Goal: Task Accomplishment & Management: Complete application form

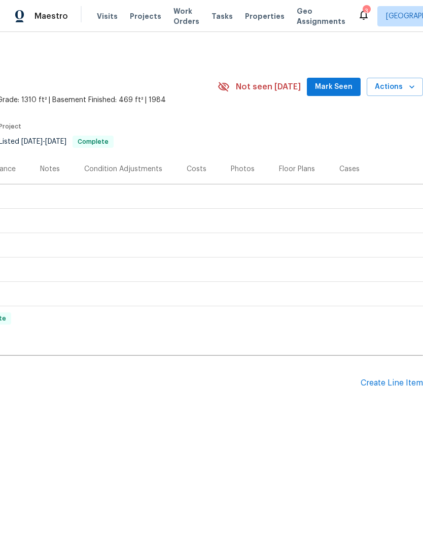
scroll to position [0, 150]
click at [370, 383] on div "Create Line Item" at bounding box center [392, 383] width 62 height 10
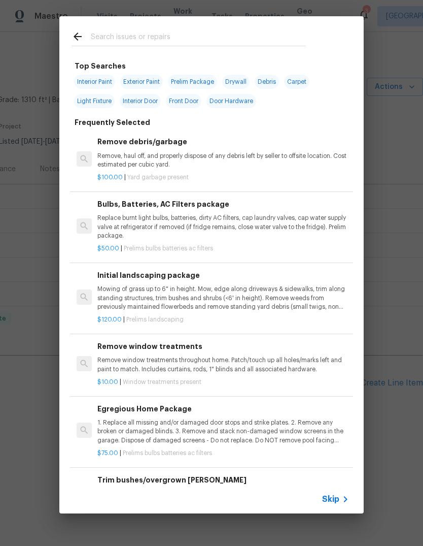
click at [210, 42] on input "text" at bounding box center [198, 37] width 215 height 15
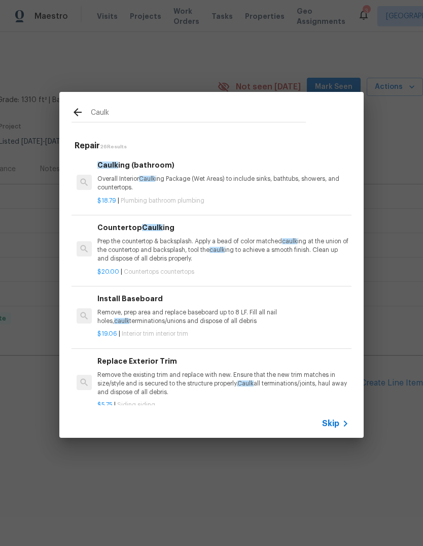
scroll to position [0, 0]
click at [176, 110] on input "Caulk" at bounding box center [198, 113] width 215 height 15
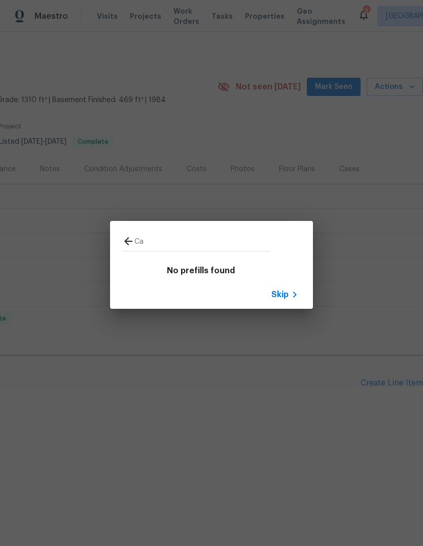
type input "C"
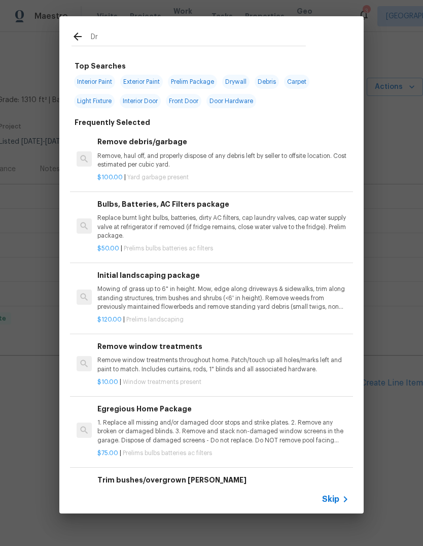
type input "Dri"
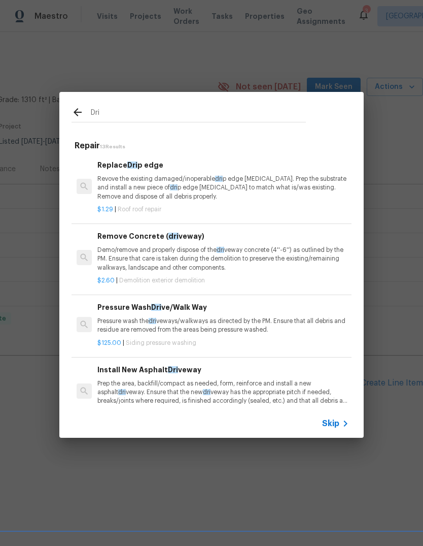
click at [268, 260] on p "Demo/remove and properly dispose of the dri veway concrete (4''-6'') as outline…" at bounding box center [223, 259] width 252 height 26
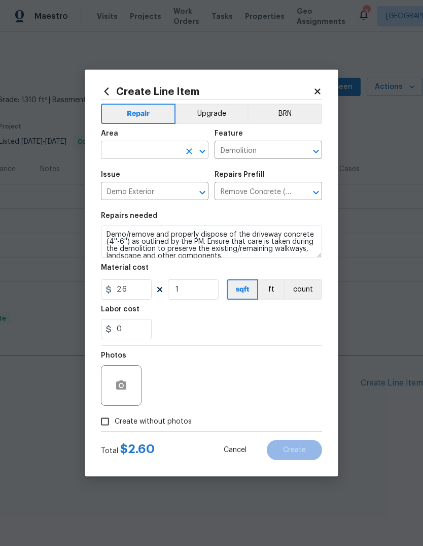
click at [158, 148] on input "text" at bounding box center [140, 151] width 79 height 16
type input "s"
click at [171, 171] on li "Front" at bounding box center [155, 173] width 108 height 17
type input "Front"
click at [280, 144] on input "Demolition" at bounding box center [254, 151] width 79 height 16
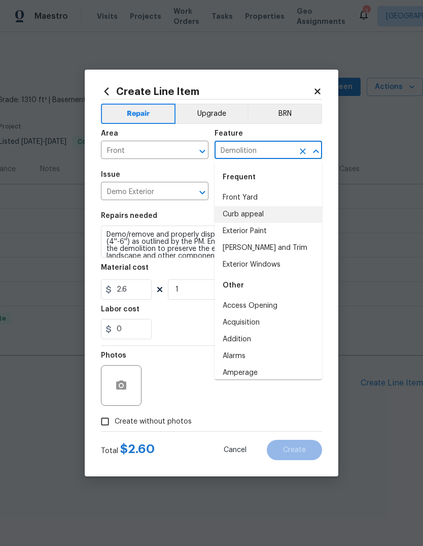
click at [254, 218] on li "Curb appeal" at bounding box center [269, 214] width 108 height 17
type input "Curb appeal"
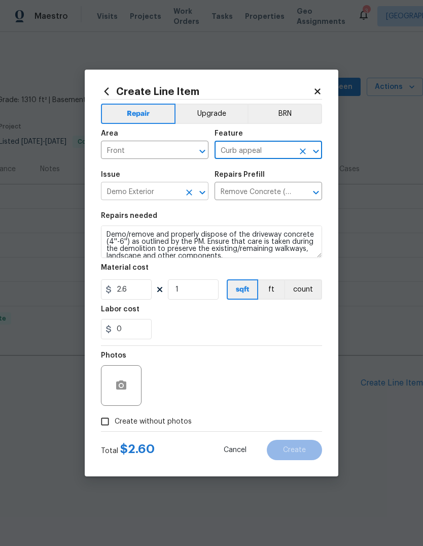
click at [160, 199] on input "Demo Exterior" at bounding box center [140, 192] width 79 height 16
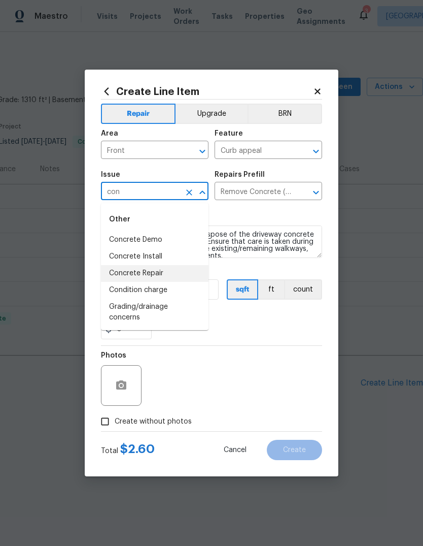
click at [152, 271] on li "Concrete Repair" at bounding box center [155, 273] width 108 height 17
type input "Concrete Repair"
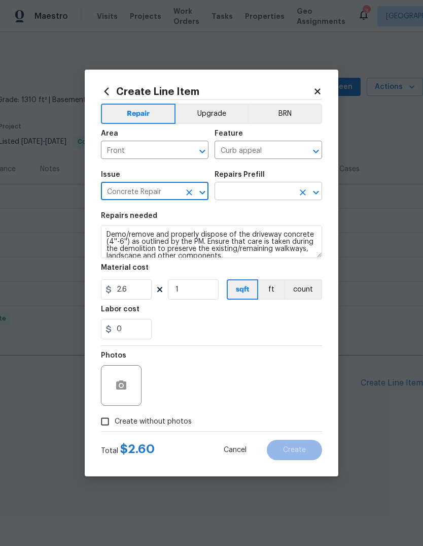
click at [290, 185] on input "text" at bounding box center [254, 192] width 79 height 16
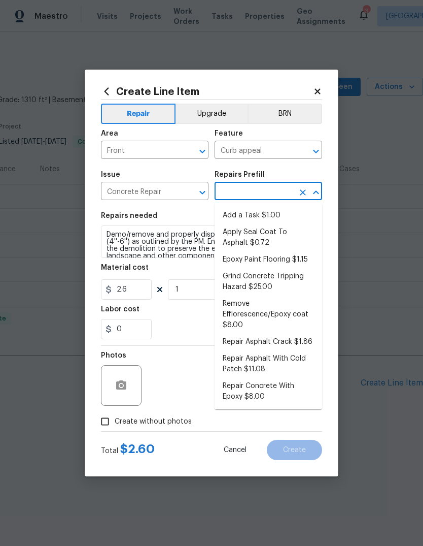
click at [281, 287] on li "Grind Concrete Tripping Hazard $25.00" at bounding box center [269, 281] width 108 height 27
type input "Grind Concrete Tripping Hazard $25.00"
type input "Flatwork"
type textarea "Grind uneven/raised driveway or walkway concrete to eliminate trip hazards. Ens…"
type input "Grind Concrete Tripping Hazard $25.00"
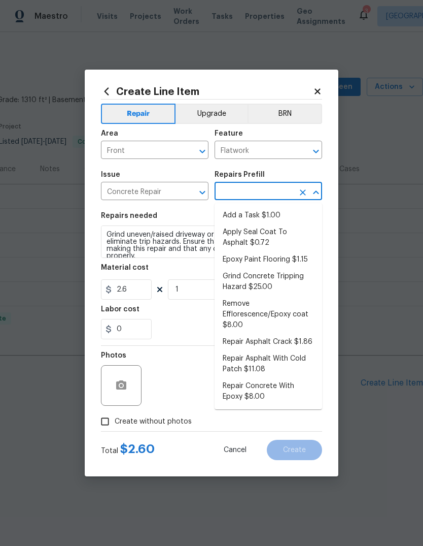
type input "25"
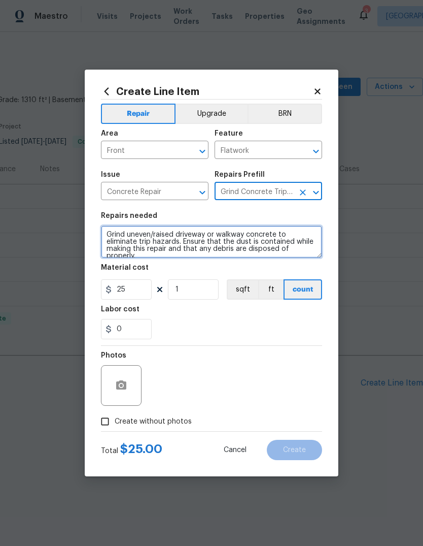
click at [288, 252] on textarea "Grind uneven/raised driveway or walkway concrete to eliminate trip hazards. Ens…" at bounding box center [211, 241] width 221 height 32
click at [316, 246] on textarea "Grind uneven/raised driveway or walkway concrete to eliminate trip hazards. Ens…" at bounding box center [211, 241] width 221 height 32
click at [114, 235] on textarea "Grind uneven/raised driveway or walkway concrete to eliminate trip hazards. Ens…" at bounding box center [211, 241] width 221 height 32
click at [218, 239] on textarea "Grind uneven/raised driveway or walkway concrete to eliminate trip hazards. Ens…" at bounding box center [211, 241] width 221 height 32
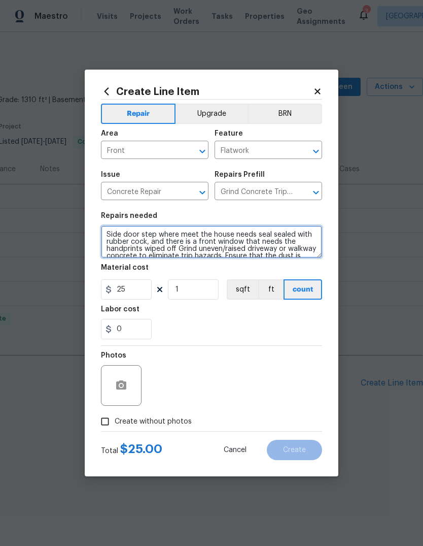
type textarea "Side door step where meet the house needs seal sealed with rubber cock, and the…"
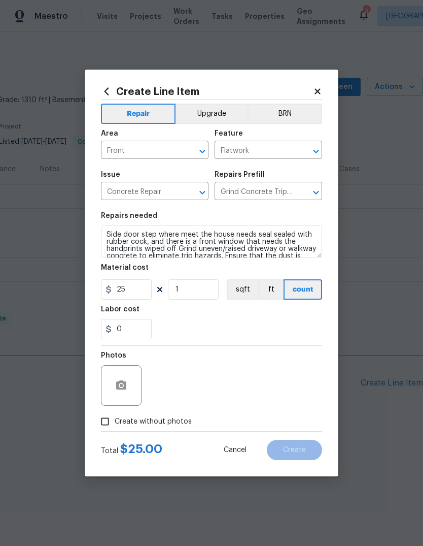
click at [238, 328] on div "0" at bounding box center [211, 329] width 221 height 20
click at [136, 339] on input "0" at bounding box center [126, 329] width 51 height 20
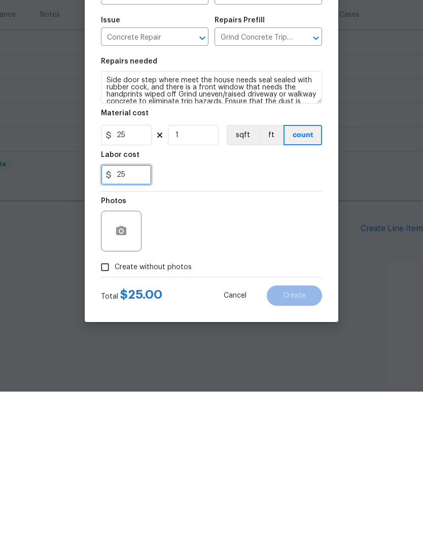
type input "25"
click at [243, 346] on div "Photos" at bounding box center [211, 379] width 221 height 66
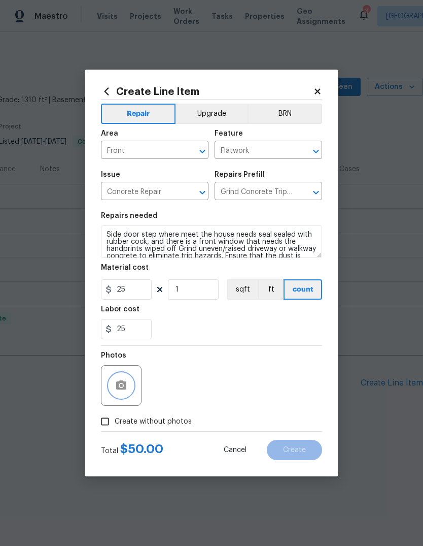
click at [130, 389] on button "button" at bounding box center [121, 385] width 24 height 24
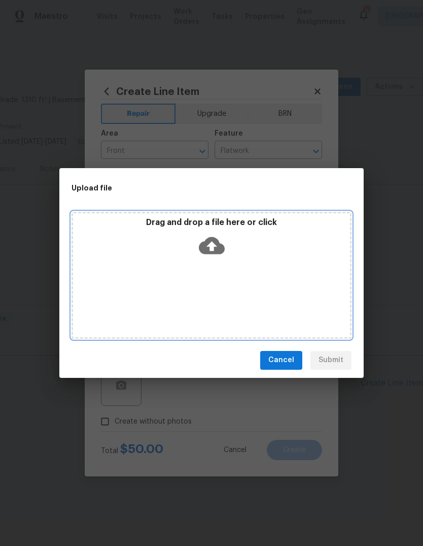
click at [221, 238] on icon at bounding box center [212, 245] width 26 height 26
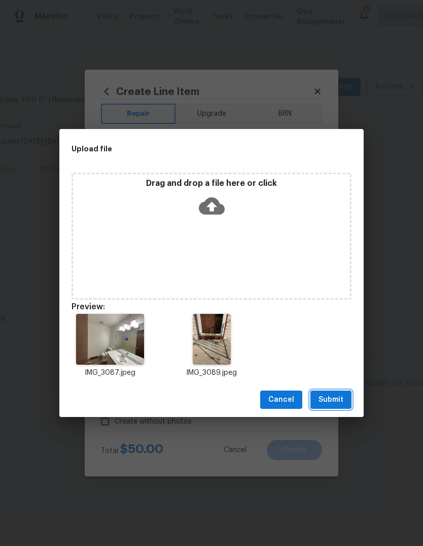
click at [336, 394] on span "Submit" at bounding box center [331, 399] width 25 height 13
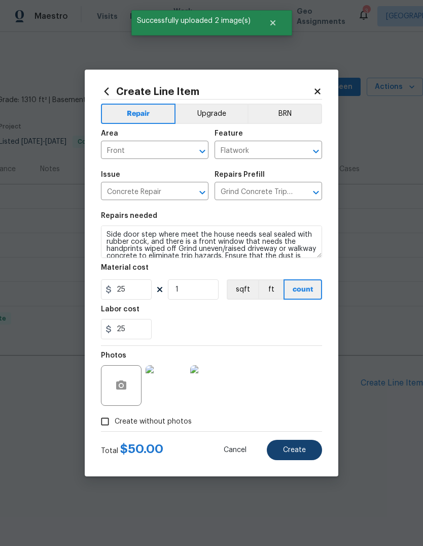
click at [307, 454] on button "Create" at bounding box center [294, 450] width 55 height 20
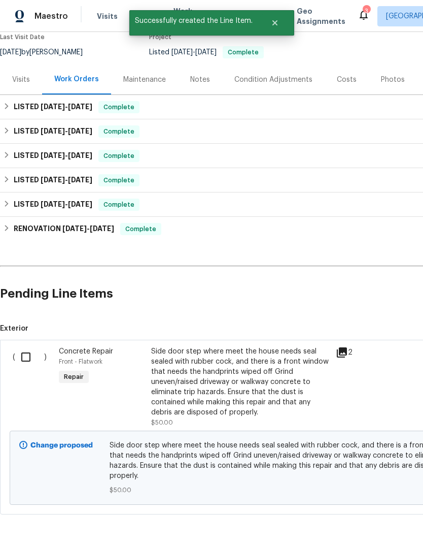
scroll to position [89, 0]
click at [26, 355] on input "checkbox" at bounding box center [29, 357] width 29 height 21
checkbox input "true"
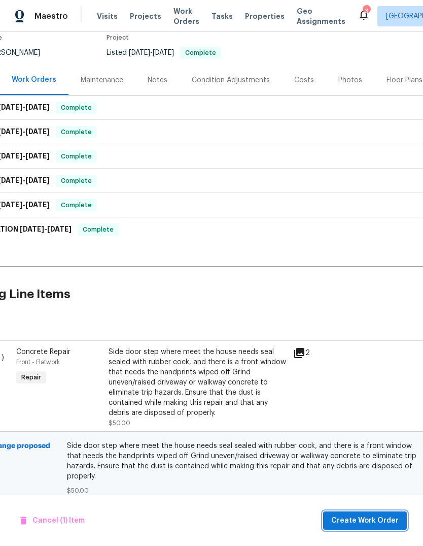
click at [371, 521] on span "Create Work Order" at bounding box center [365, 520] width 68 height 13
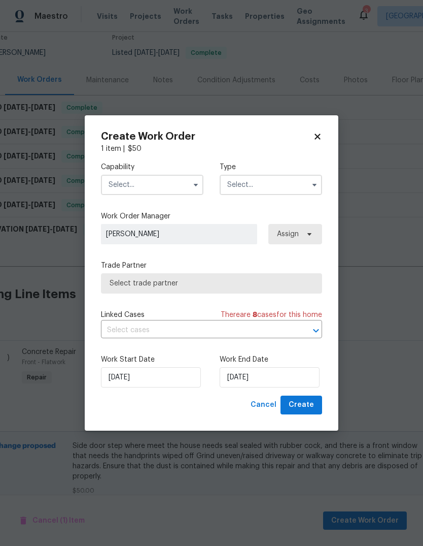
scroll to position [89, 37]
click at [154, 186] on input "text" at bounding box center [152, 185] width 103 height 20
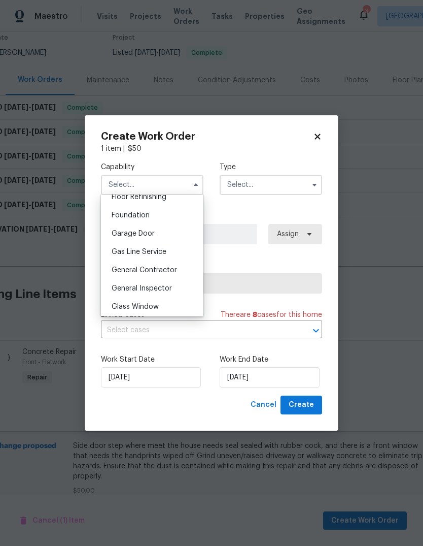
scroll to position [426, 0]
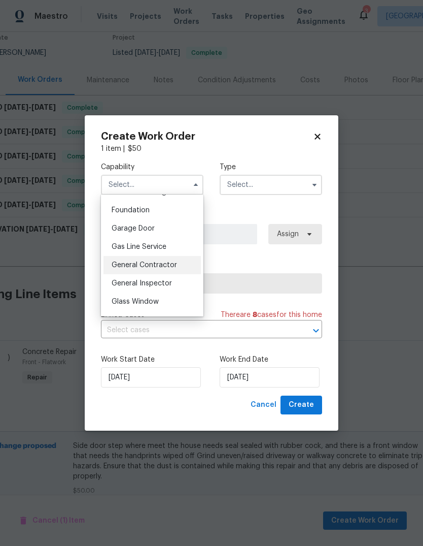
click at [173, 262] on span "General Contractor" at bounding box center [144, 264] width 65 height 7
type input "General Contractor"
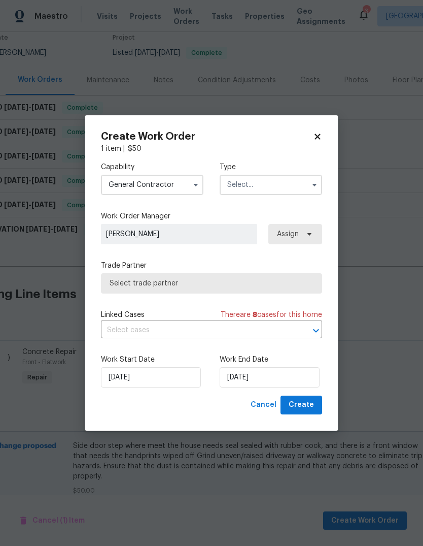
click at [282, 183] on input "text" at bounding box center [271, 185] width 103 height 20
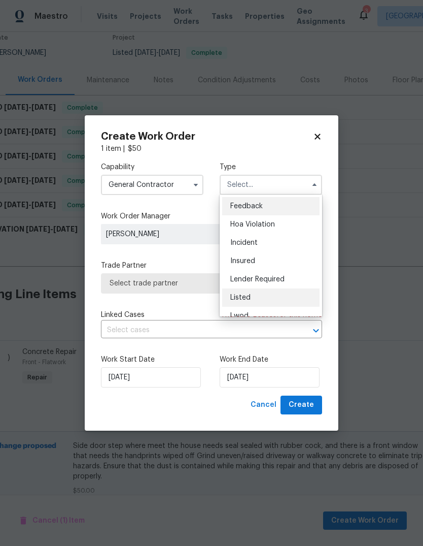
click at [250, 297] on span "Listed" at bounding box center [240, 297] width 20 height 7
type input "Listed"
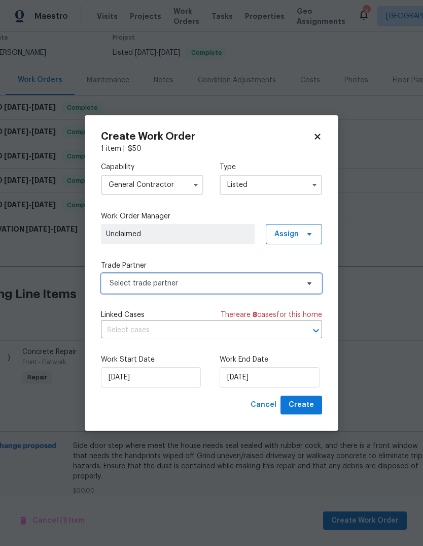
click at [215, 280] on span "Select trade partner" at bounding box center [204, 283] width 189 height 10
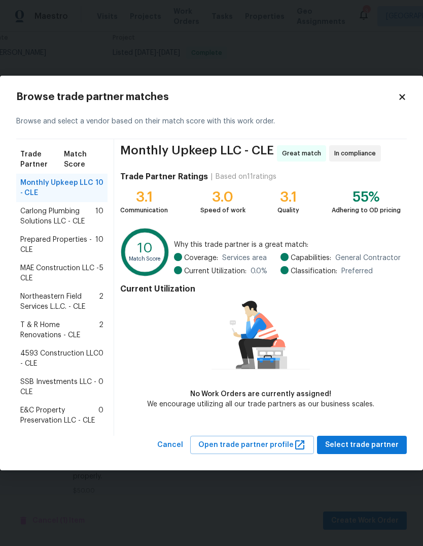
click at [58, 359] on span "4593 Construction LLC - CLE" at bounding box center [59, 358] width 78 height 20
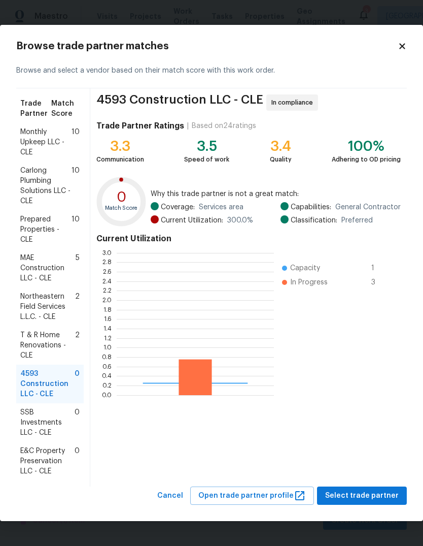
scroll to position [142, 157]
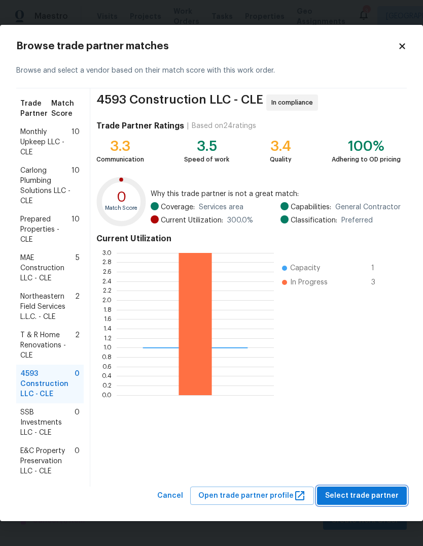
click at [372, 496] on span "Select trade partner" at bounding box center [362, 495] width 74 height 13
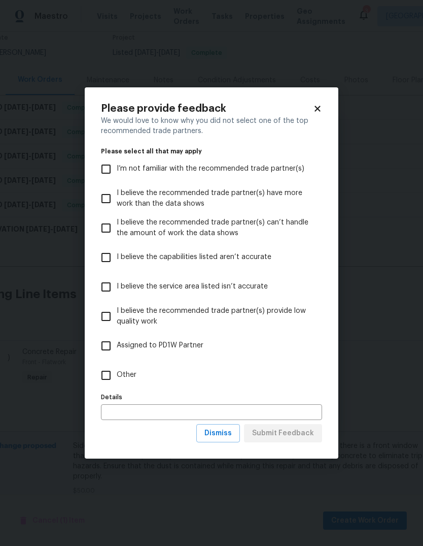
click at [111, 371] on input "Other" at bounding box center [105, 374] width 21 height 21
checkbox input "true"
click at [304, 432] on span "Submit Feedback" at bounding box center [283, 433] width 62 height 13
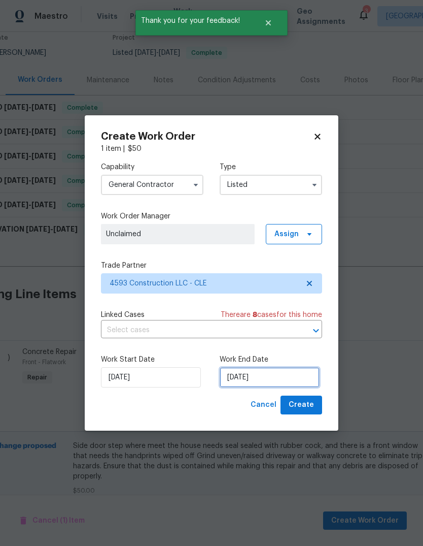
click at [274, 377] on input "[DATE]" at bounding box center [270, 377] width 100 height 20
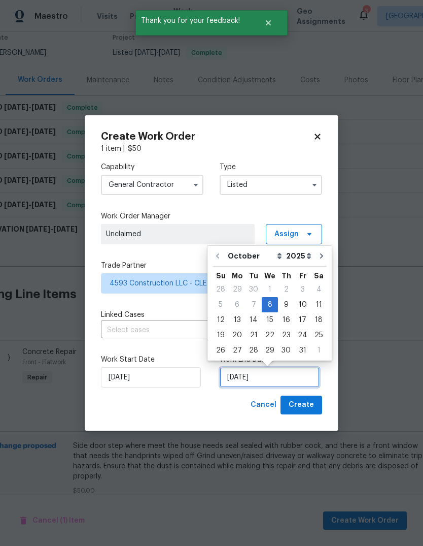
scroll to position [8, 0]
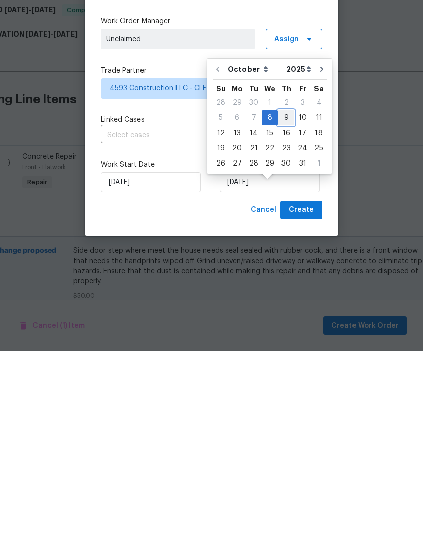
click at [286, 306] on div "9" at bounding box center [286, 313] width 16 height 14
type input "[DATE]"
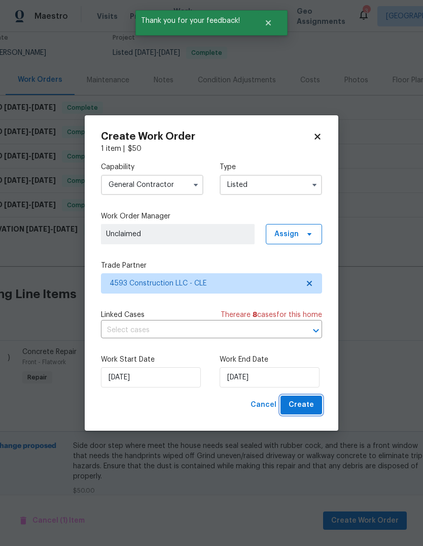
click at [318, 412] on button "Create" at bounding box center [302, 404] width 42 height 19
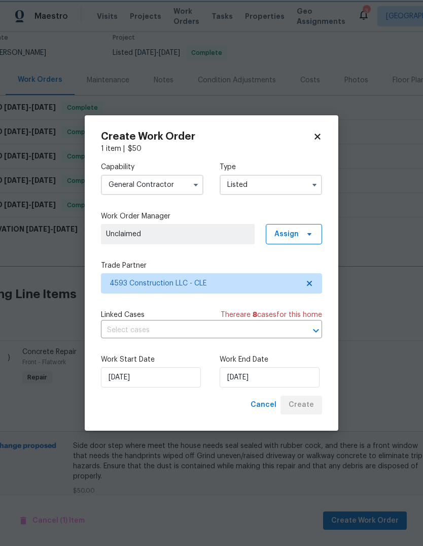
checkbox input "false"
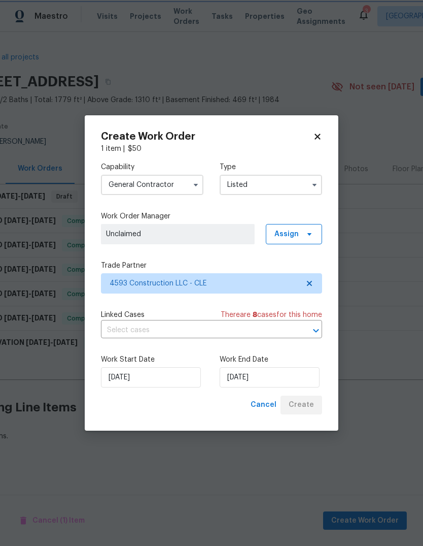
scroll to position [0, 37]
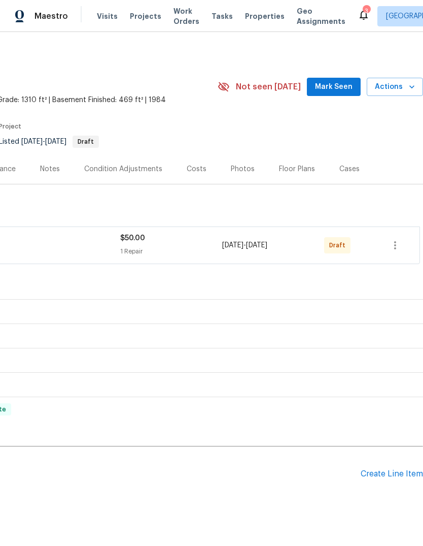
scroll to position [0, 150]
click at [397, 239] on icon "button" at bounding box center [395, 245] width 12 height 12
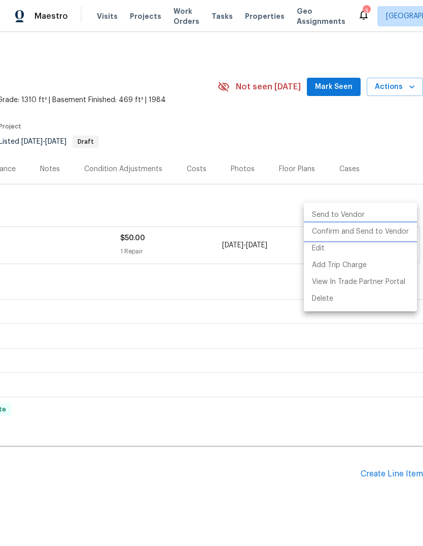
click at [369, 226] on li "Confirm and Send to Vendor" at bounding box center [360, 231] width 113 height 17
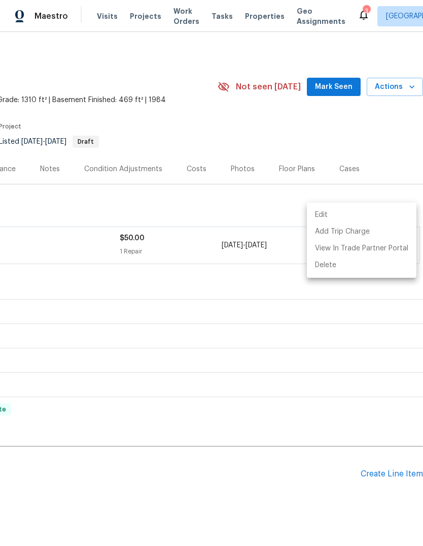
click at [330, 160] on div at bounding box center [211, 273] width 423 height 546
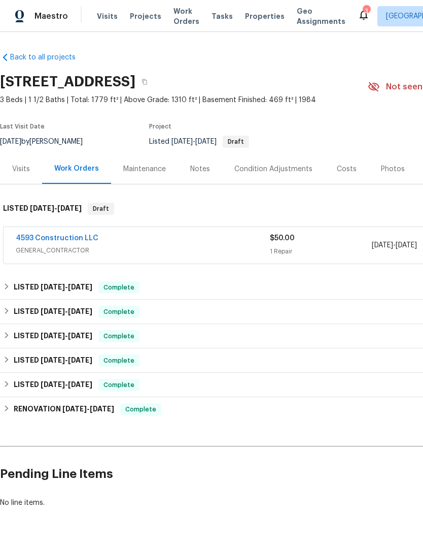
scroll to position [0, 0]
